Goal: Information Seeking & Learning: Learn about a topic

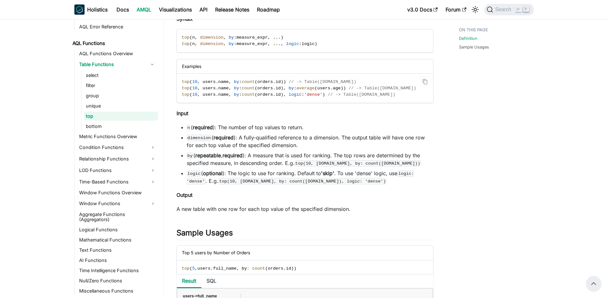
scroll to position [97, 0]
click at [278, 136] on li "dimension ( required ): A fully-qualified reference to a dimension. The output …" at bounding box center [310, 141] width 247 height 15
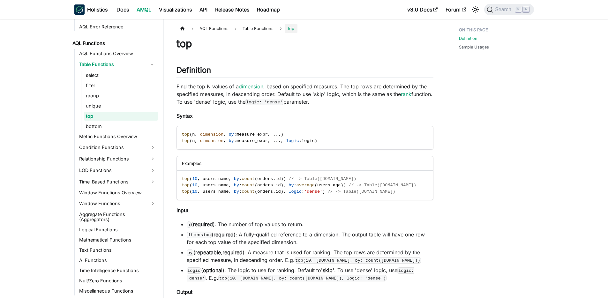
scroll to position [0, 0]
click at [184, 186] on span "top" at bounding box center [186, 185] width 8 height 5
click at [241, 181] on span ":" at bounding box center [240, 179] width 3 height 5
drag, startPoint x: 182, startPoint y: 180, endPoint x: 251, endPoint y: 178, distance: 68.7
click at [251, 178] on span "top ( 10 , users . name , by : count ( orders . id ) ) // -> Table(users.name)" at bounding box center [269, 179] width 175 height 5
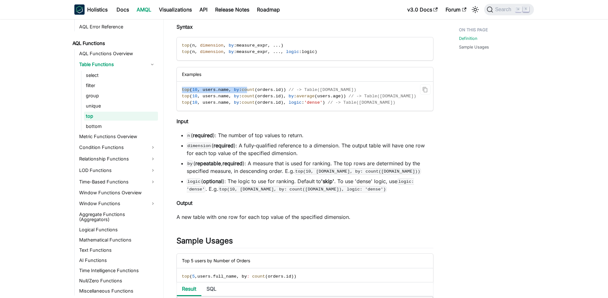
scroll to position [93, 0]
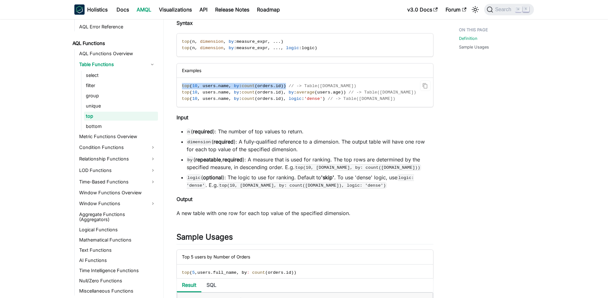
click at [289, 87] on span at bounding box center [287, 86] width 3 height 5
copy span "top ( 10 , users . name , by : count ( orders . id ) )"
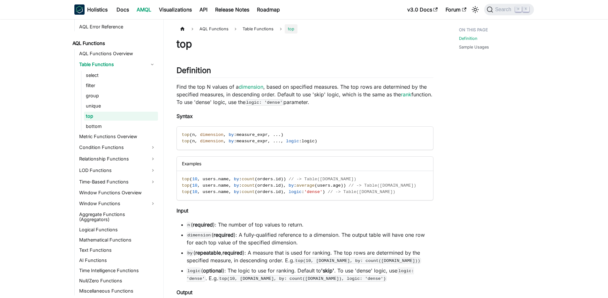
click at [334, 104] on p "Find the top N values of a dimension , based on specified measures. The top row…" at bounding box center [305, 94] width 257 height 23
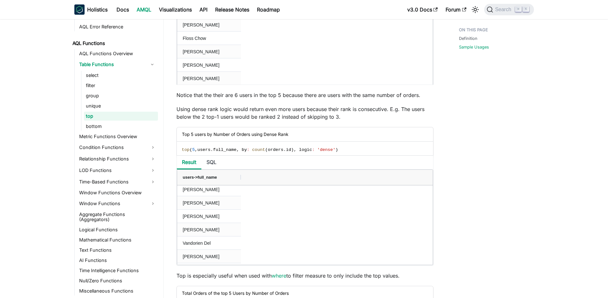
scroll to position [426, 0]
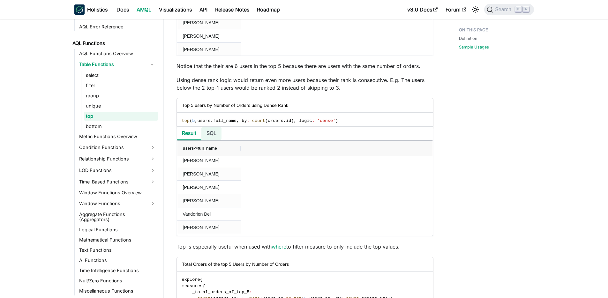
click at [210, 138] on li "SQL" at bounding box center [212, 134] width 20 height 14
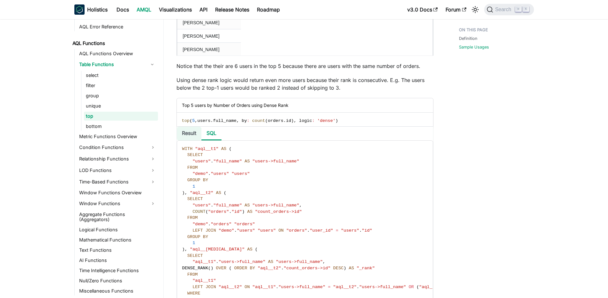
click at [192, 136] on li "Result" at bounding box center [189, 134] width 25 height 14
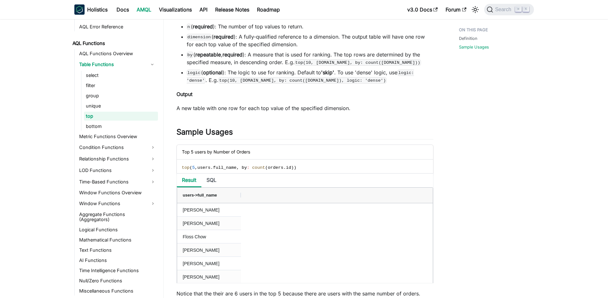
scroll to position [200, 0]
click at [212, 183] on li "SQL" at bounding box center [212, 179] width 20 height 14
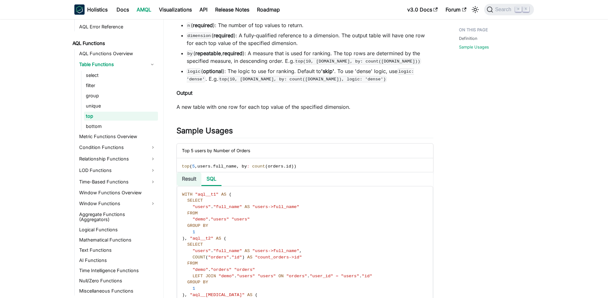
click at [195, 183] on li "Result" at bounding box center [189, 179] width 25 height 14
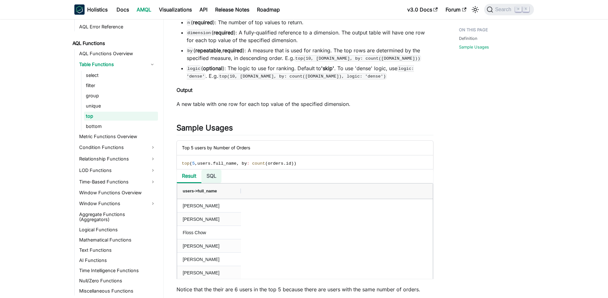
scroll to position [211, 0]
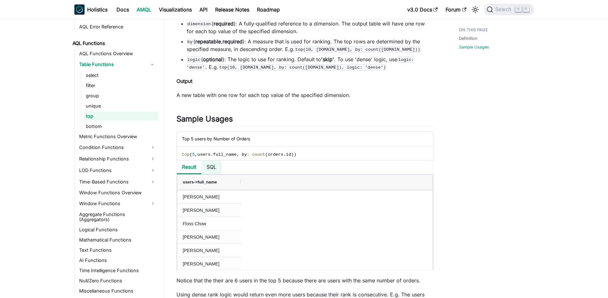
click at [210, 169] on li "SQL" at bounding box center [212, 168] width 20 height 14
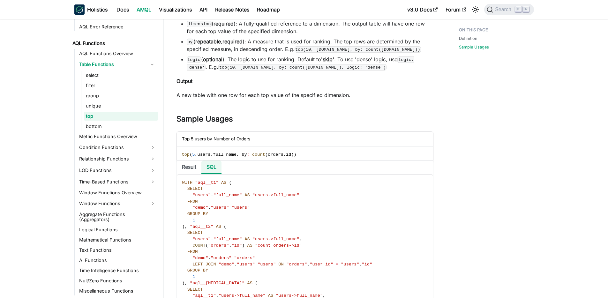
click at [210, 169] on li "SQL" at bounding box center [212, 168] width 20 height 14
click at [192, 169] on li "Result" at bounding box center [189, 168] width 25 height 14
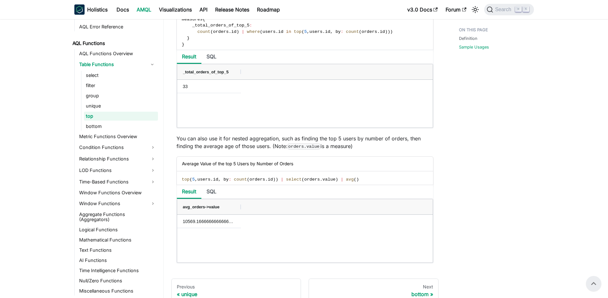
scroll to position [692, 0]
click at [218, 196] on li "SQL" at bounding box center [212, 194] width 20 height 14
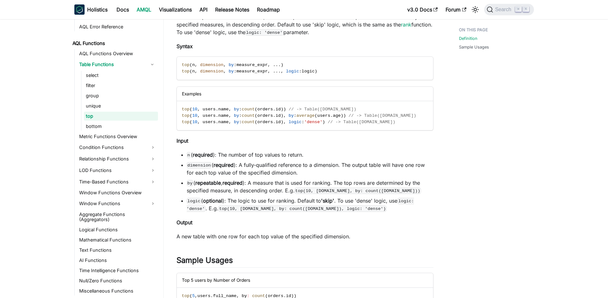
scroll to position [0, 0]
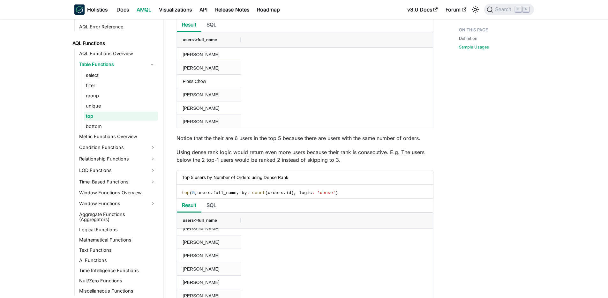
scroll to position [402, 0]
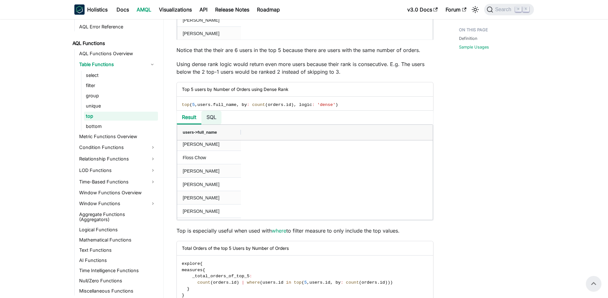
click at [211, 121] on li "SQL" at bounding box center [212, 118] width 20 height 14
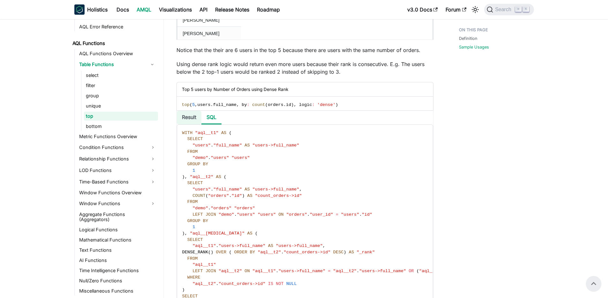
click at [192, 118] on li "Result" at bounding box center [189, 118] width 25 height 14
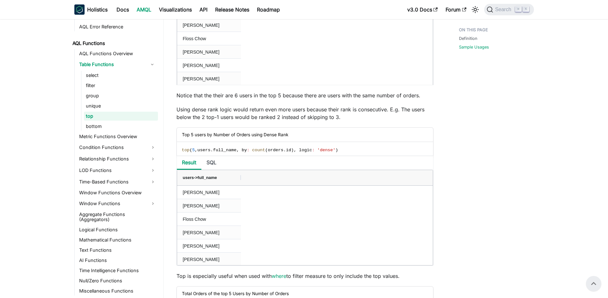
scroll to position [271, 0]
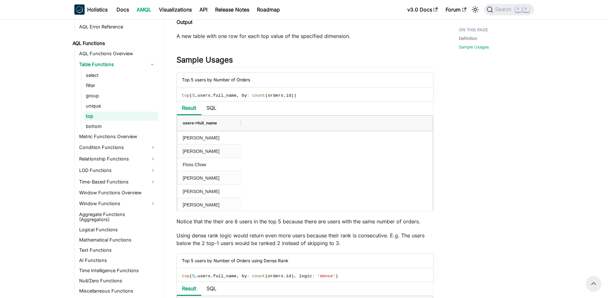
click at [232, 83] on div "Top 5 users by Number of Orders" at bounding box center [305, 80] width 256 height 14
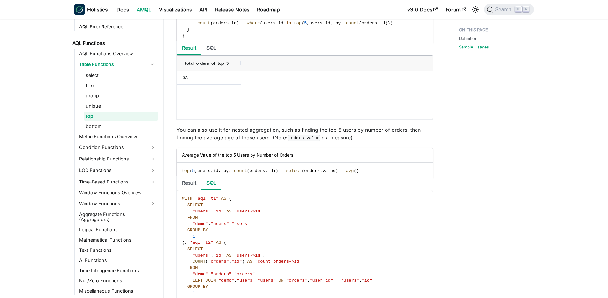
scroll to position [705, 0]
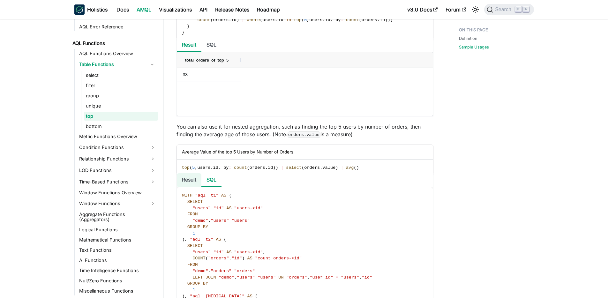
click at [190, 181] on li "Result" at bounding box center [189, 180] width 25 height 14
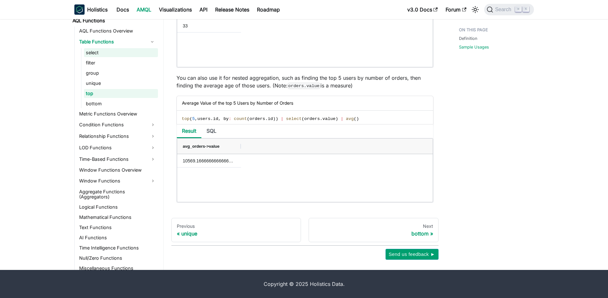
scroll to position [431, 0]
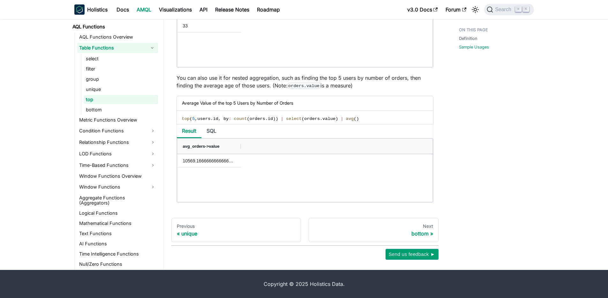
click at [101, 48] on link "Table Functions" at bounding box center [111, 48] width 69 height 10
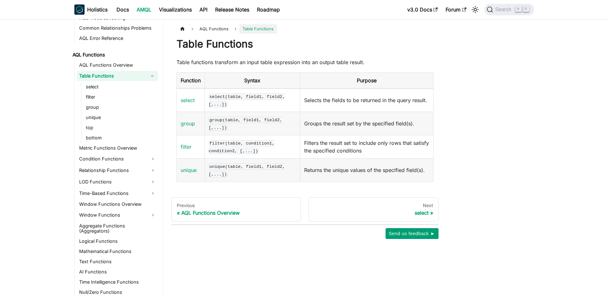
click at [524, 141] on div "AQL Functions Table Functions Table Functions Table functions transform an inpu…" at bounding box center [352, 131] width 377 height 215
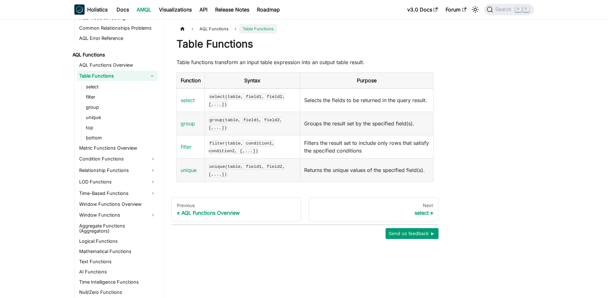
click at [524, 141] on div "AQL Functions Table Functions Table Functions Table functions transform an inpu…" at bounding box center [352, 131] width 377 height 215
drag, startPoint x: 539, startPoint y: 145, endPoint x: 471, endPoint y: 146, distance: 67.4
click at [539, 145] on div "AQL Functions Table Functions Table Functions Table functions transform an inpu…" at bounding box center [352, 131] width 377 height 215
click at [96, 128] on link "top" at bounding box center [121, 127] width 74 height 9
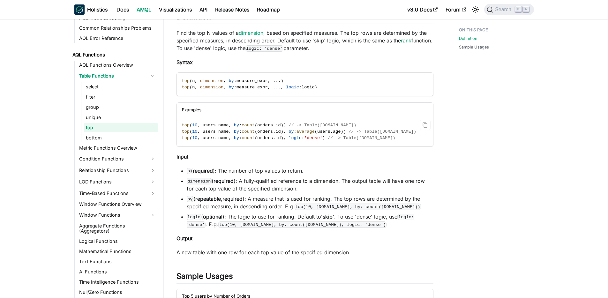
scroll to position [76, 0]
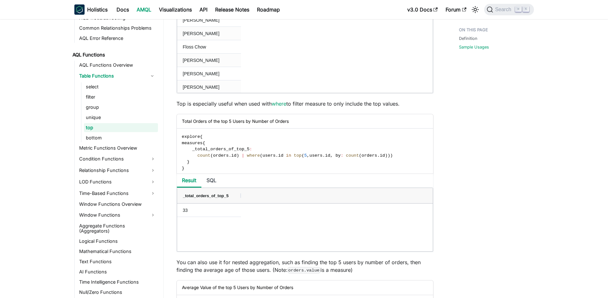
scroll to position [754, 0]
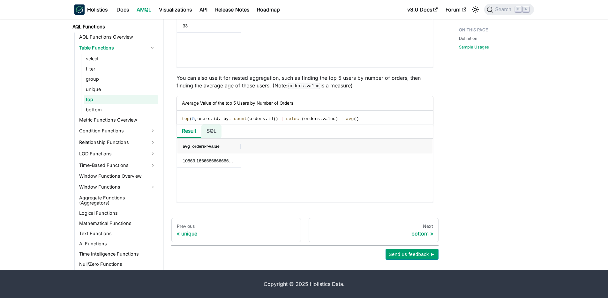
click at [214, 130] on li "SQL" at bounding box center [212, 132] width 20 height 14
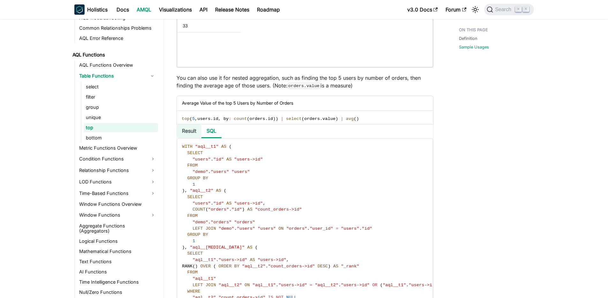
click at [196, 130] on li "Result" at bounding box center [189, 132] width 25 height 14
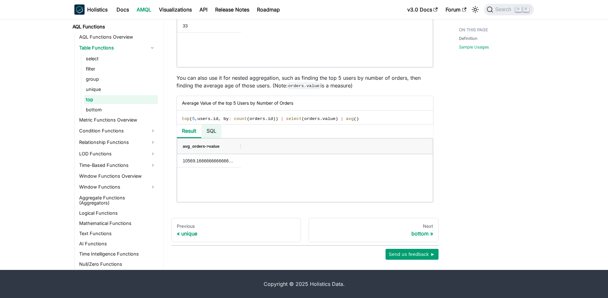
click at [217, 129] on li "SQL" at bounding box center [212, 132] width 20 height 14
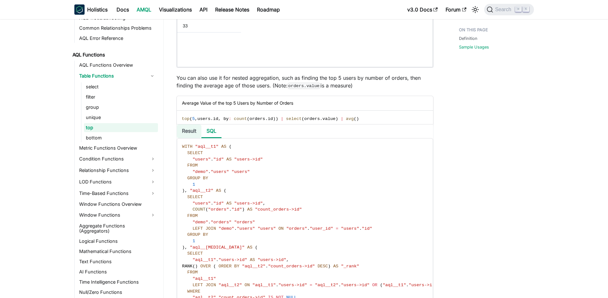
click at [188, 130] on li "Result" at bounding box center [189, 132] width 25 height 14
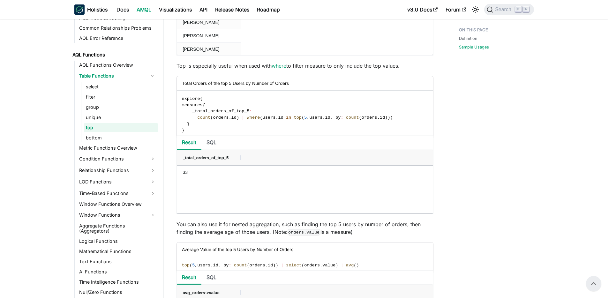
scroll to position [604, 0]
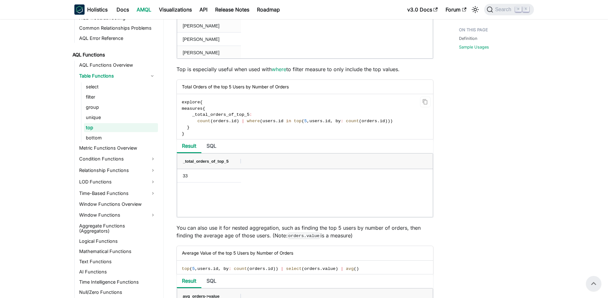
click at [290, 123] on span "in" at bounding box center [288, 121] width 5 height 5
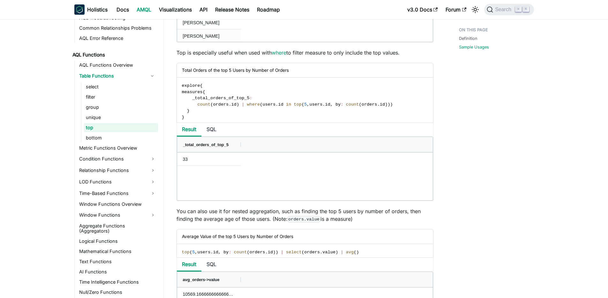
scroll to position [658, 0]
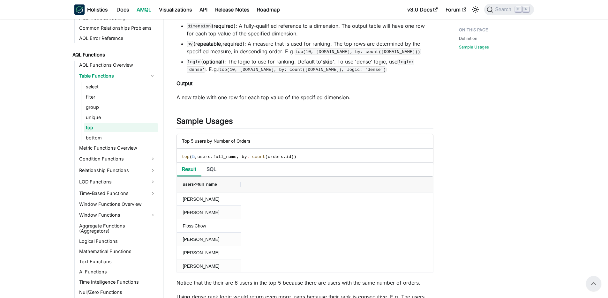
scroll to position [204, 0]
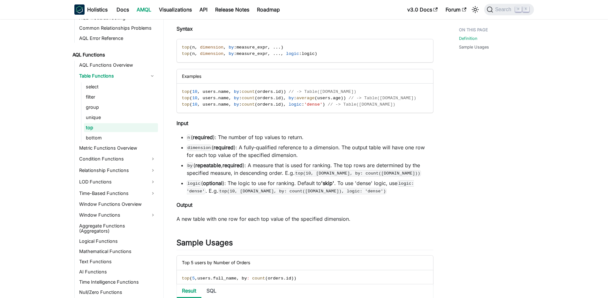
click at [375, 189] on li "logic ( optional ): The logic to use for ranking. Default to 'skip' . To use 'd…" at bounding box center [310, 186] width 247 height 15
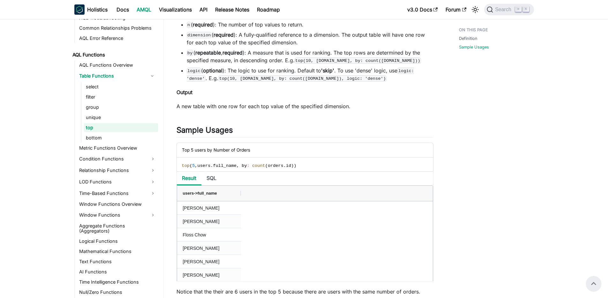
scroll to position [197, 0]
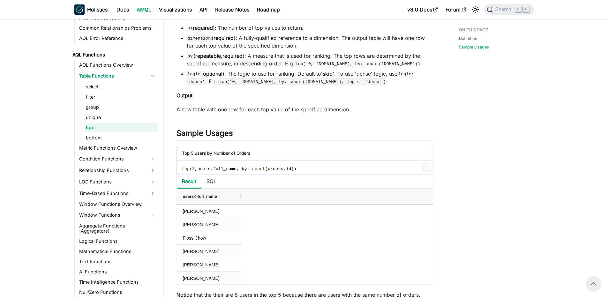
click at [249, 155] on div "Top 5 users by Number of Orders" at bounding box center [305, 153] width 256 height 14
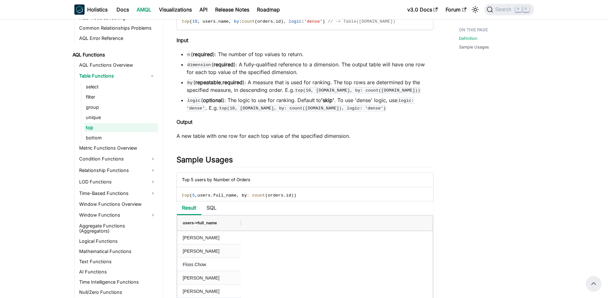
scroll to position [77, 0]
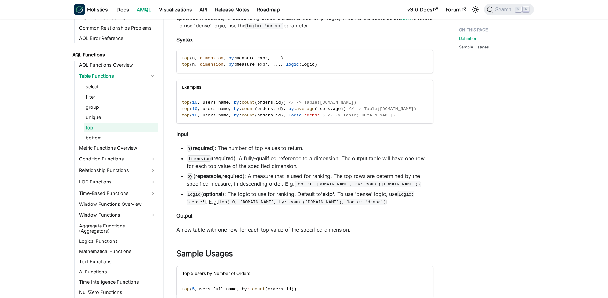
click at [266, 217] on p "Output" at bounding box center [305, 216] width 257 height 8
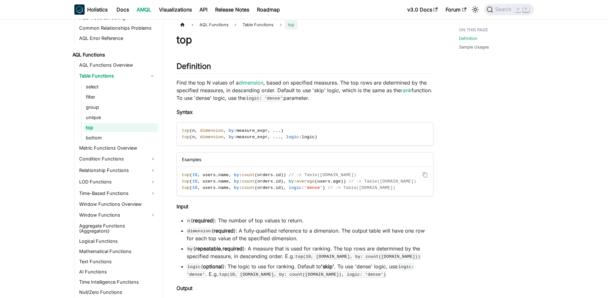
scroll to position [0, 0]
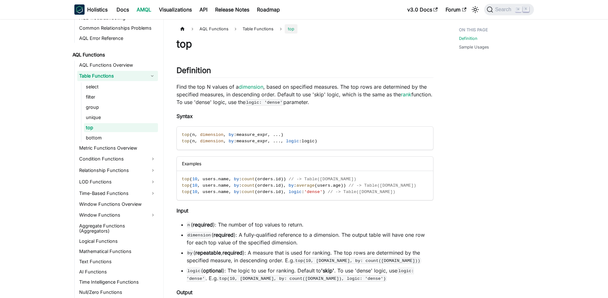
drag, startPoint x: 95, startPoint y: 76, endPoint x: 144, endPoint y: 87, distance: 50.2
click at [95, 76] on link "Table Functions" at bounding box center [111, 76] width 69 height 10
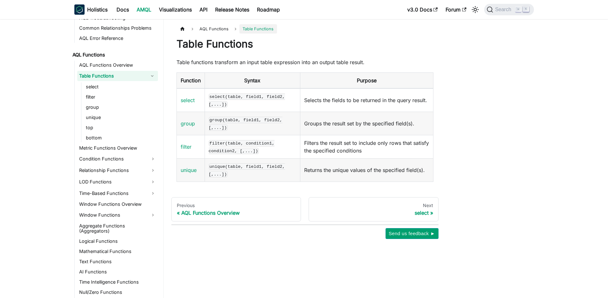
click at [256, 114] on td "group(table, field1, field2, [,...])" at bounding box center [253, 123] width 96 height 23
drag, startPoint x: 534, startPoint y: 153, endPoint x: 530, endPoint y: 153, distance: 4.2
click at [534, 153] on div "AQL Functions Table Functions Table Functions Table functions transform an inpu…" at bounding box center [352, 131] width 377 height 215
click at [103, 137] on link "bottom" at bounding box center [121, 137] width 74 height 9
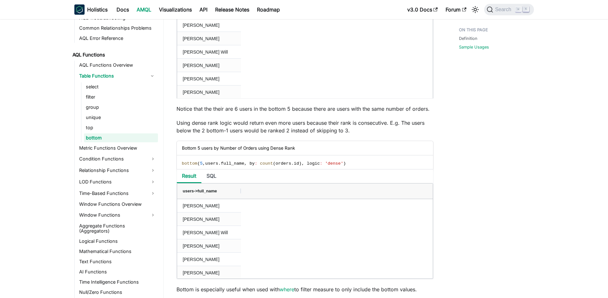
scroll to position [494, 0]
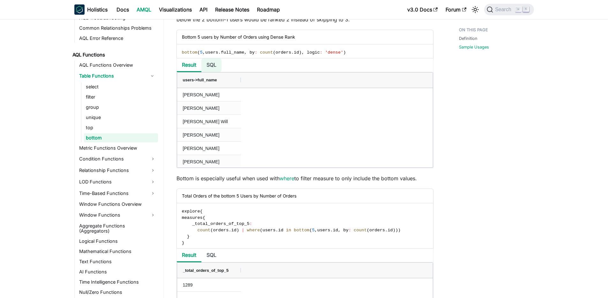
click at [214, 64] on li "SQL" at bounding box center [212, 65] width 20 height 14
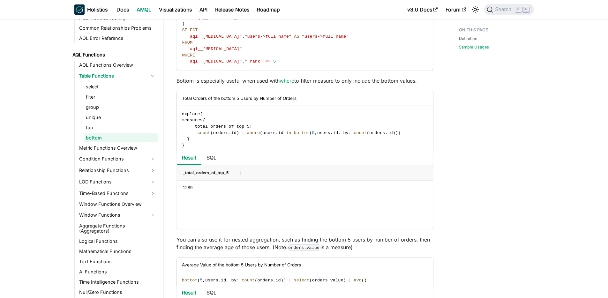
scroll to position [710, 0]
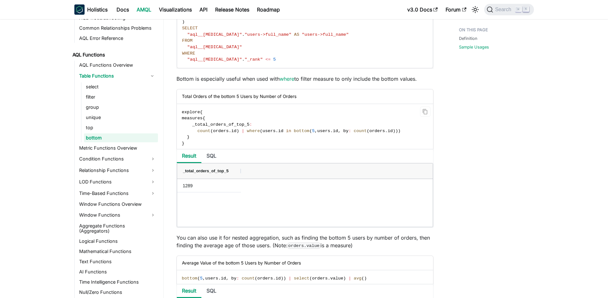
click at [292, 138] on code "explore { measures { _total_orders_of_top_5 : count ( orders . id ) | where ( u…" at bounding box center [304, 128] width 255 height 48
click at [199, 121] on span "measures" at bounding box center [192, 118] width 21 height 5
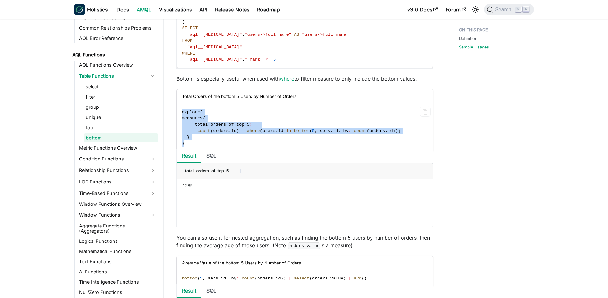
drag, startPoint x: 186, startPoint y: 118, endPoint x: 233, endPoint y: 151, distance: 56.7
click at [233, 151] on code "explore { measures { _total_orders_of_top_5 : count ( orders . id ) | where ( u…" at bounding box center [304, 128] width 255 height 48
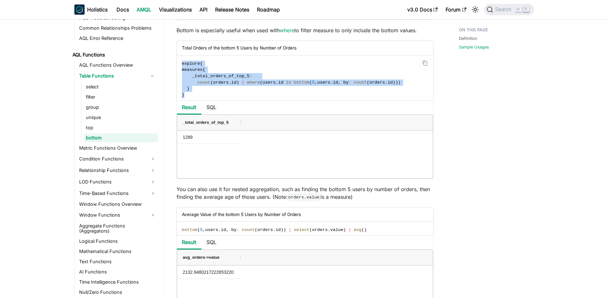
scroll to position [767, 0]
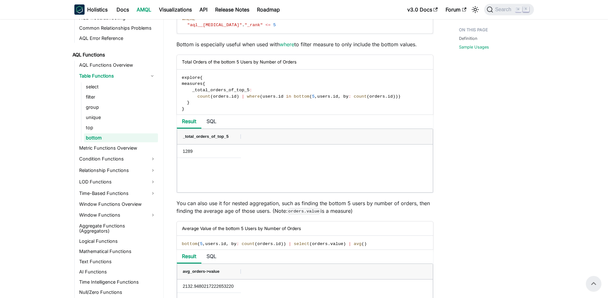
scroll to position [738, 0]
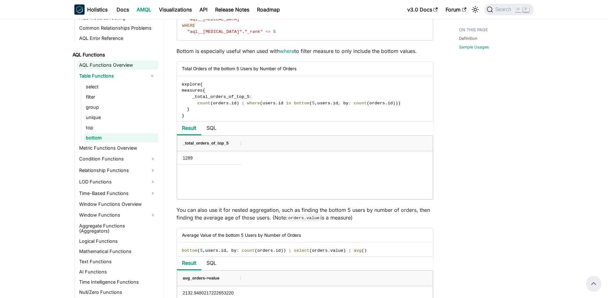
click at [114, 66] on link "AQL Functions Overview" at bounding box center [117, 65] width 81 height 9
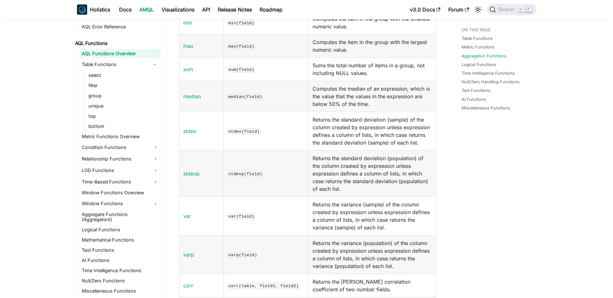
scroll to position [291, 0]
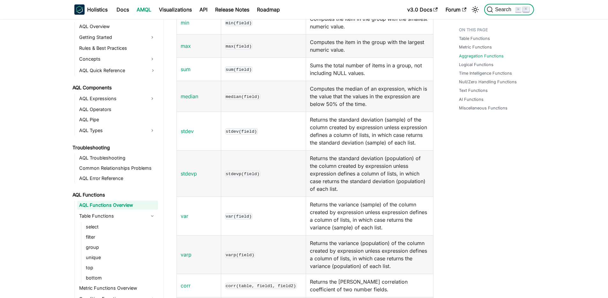
click at [510, 7] on span "Search" at bounding box center [504, 10] width 22 height 6
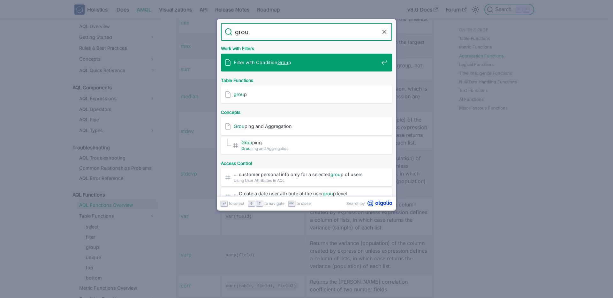
type input "group"
click at [304, 65] on span "group" at bounding box center [306, 62] width 145 height 6
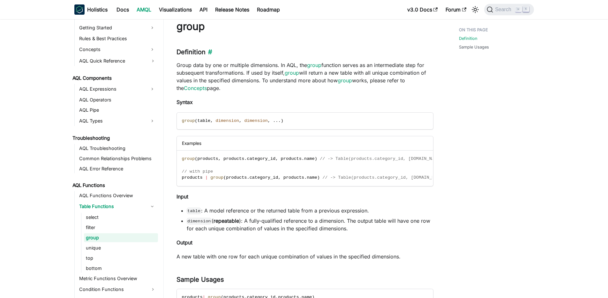
scroll to position [18, 0]
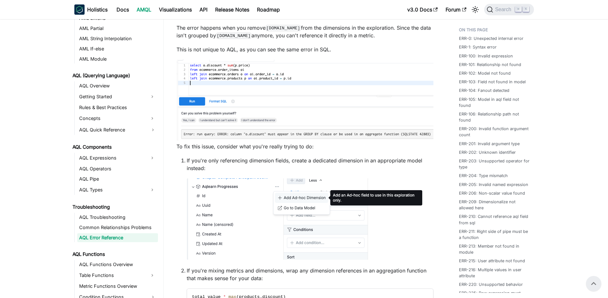
scroll to position [5261, 0]
